Goal: Task Accomplishment & Management: Use online tool/utility

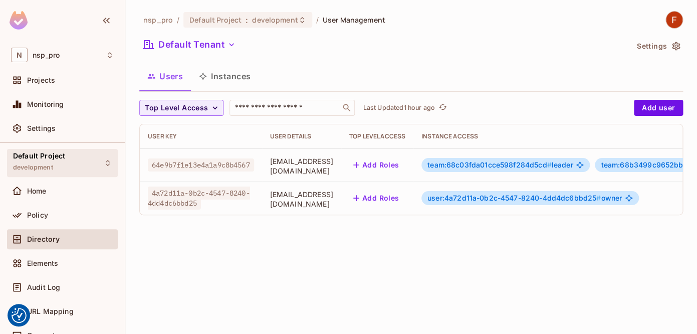
click at [61, 164] on div "Default Project development" at bounding box center [39, 163] width 52 height 22
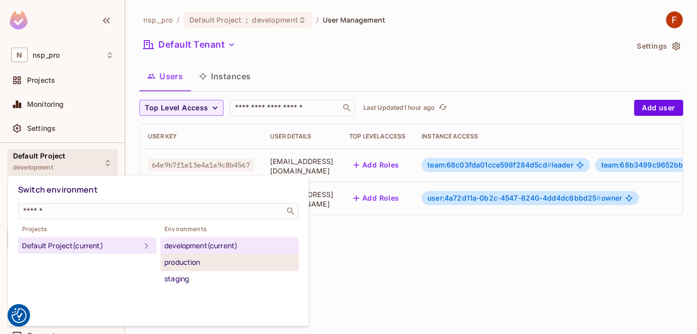
click at [199, 265] on div "production" at bounding box center [229, 262] width 130 height 12
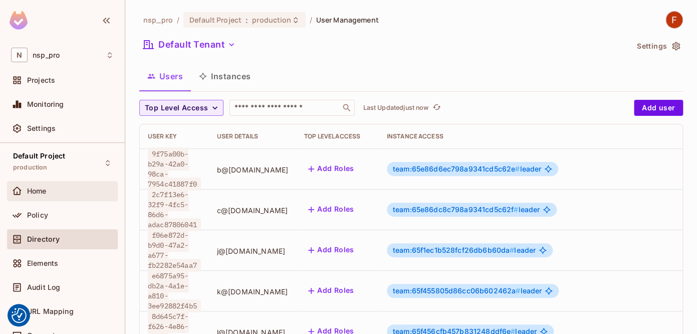
click at [49, 197] on div "Home" at bounding box center [62, 191] width 103 height 12
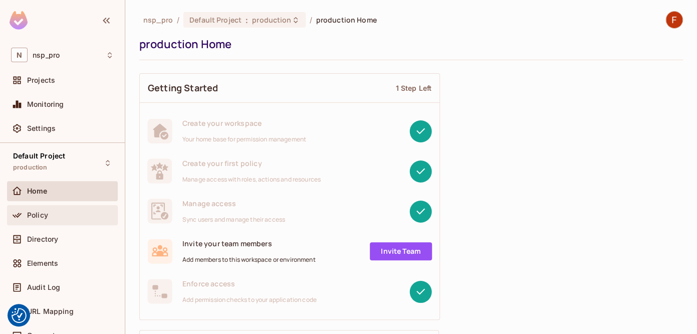
click at [46, 216] on span "Policy" at bounding box center [37, 215] width 21 height 8
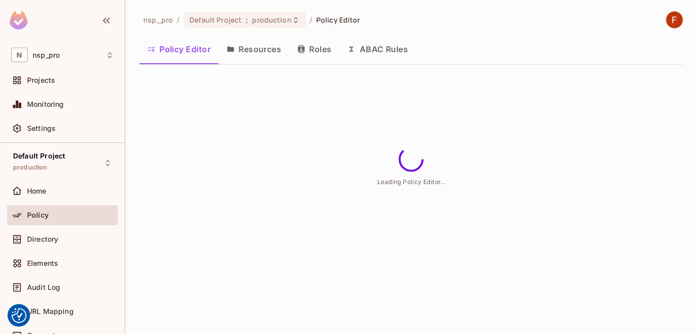
click at [249, 48] on button "Resources" at bounding box center [254, 49] width 71 height 25
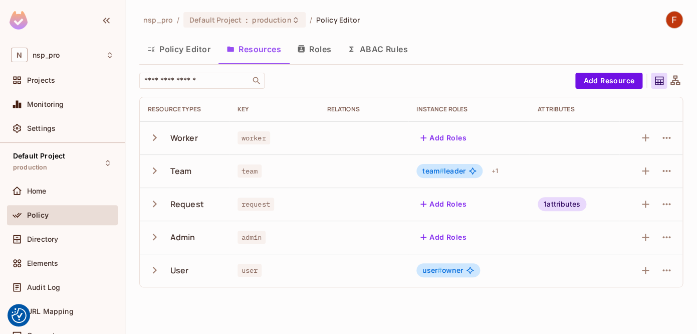
click at [158, 170] on icon "button" at bounding box center [155, 171] width 14 height 14
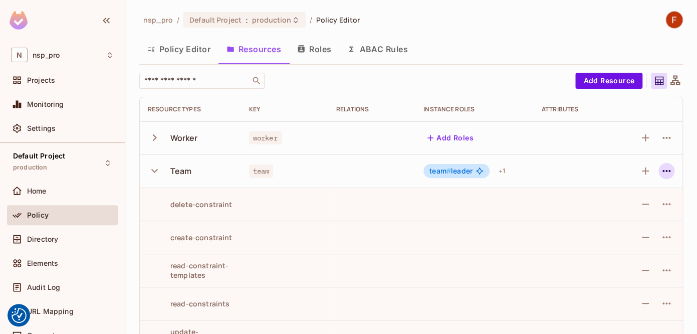
click at [664, 172] on icon "button" at bounding box center [667, 171] width 12 height 12
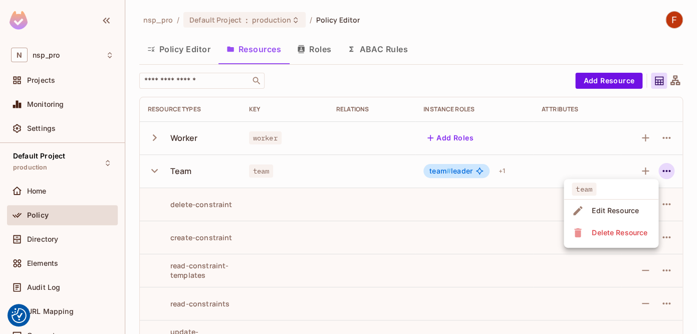
click at [618, 206] on div "Edit Resource" at bounding box center [615, 211] width 47 height 10
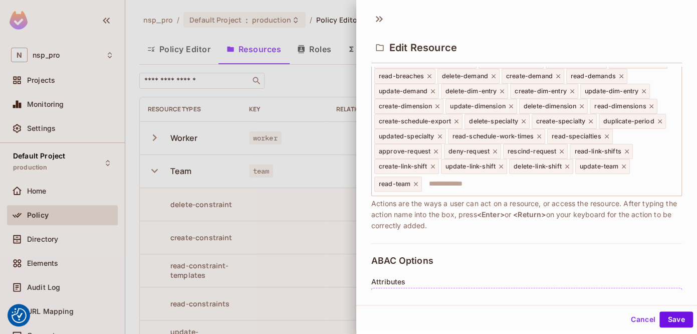
scroll to position [391, 0]
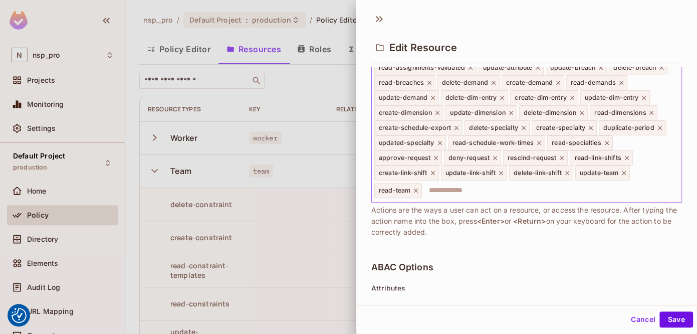
click at [536, 201] on input "text" at bounding box center [550, 190] width 255 height 20
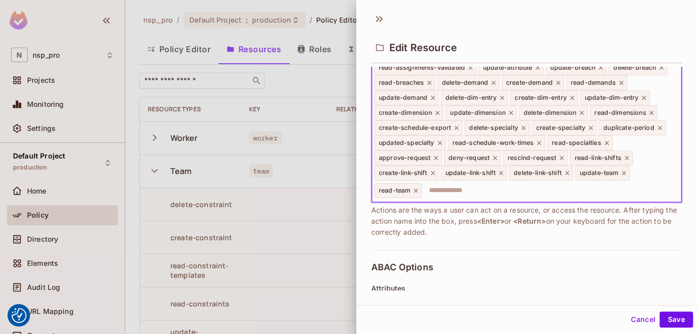
paste input "**********"
type input "**********"
click at [680, 322] on button "Save" at bounding box center [677, 319] width 34 height 16
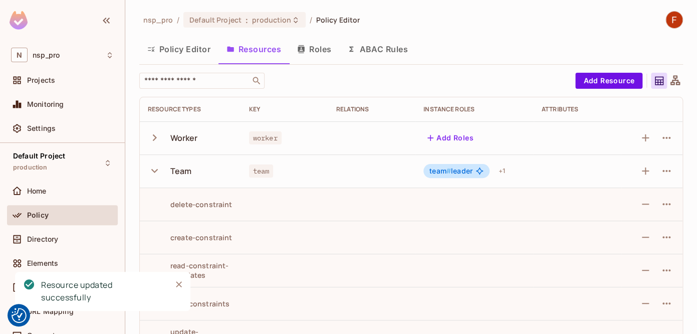
click at [195, 54] on button "Policy Editor" at bounding box center [178, 49] width 79 height 25
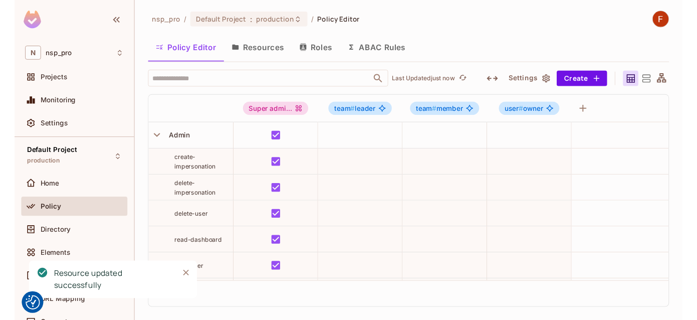
scroll to position [2630, 0]
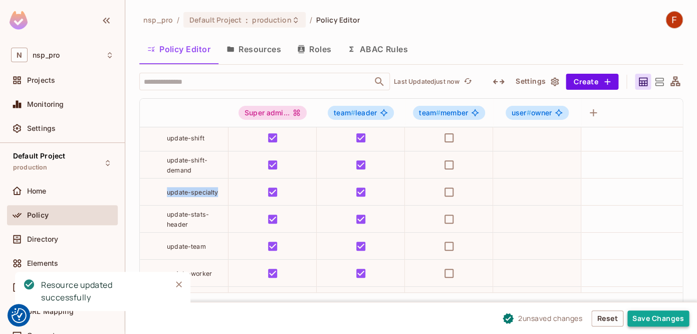
click at [660, 316] on button "Save Changes" at bounding box center [659, 318] width 62 height 16
